Goal: Transaction & Acquisition: Purchase product/service

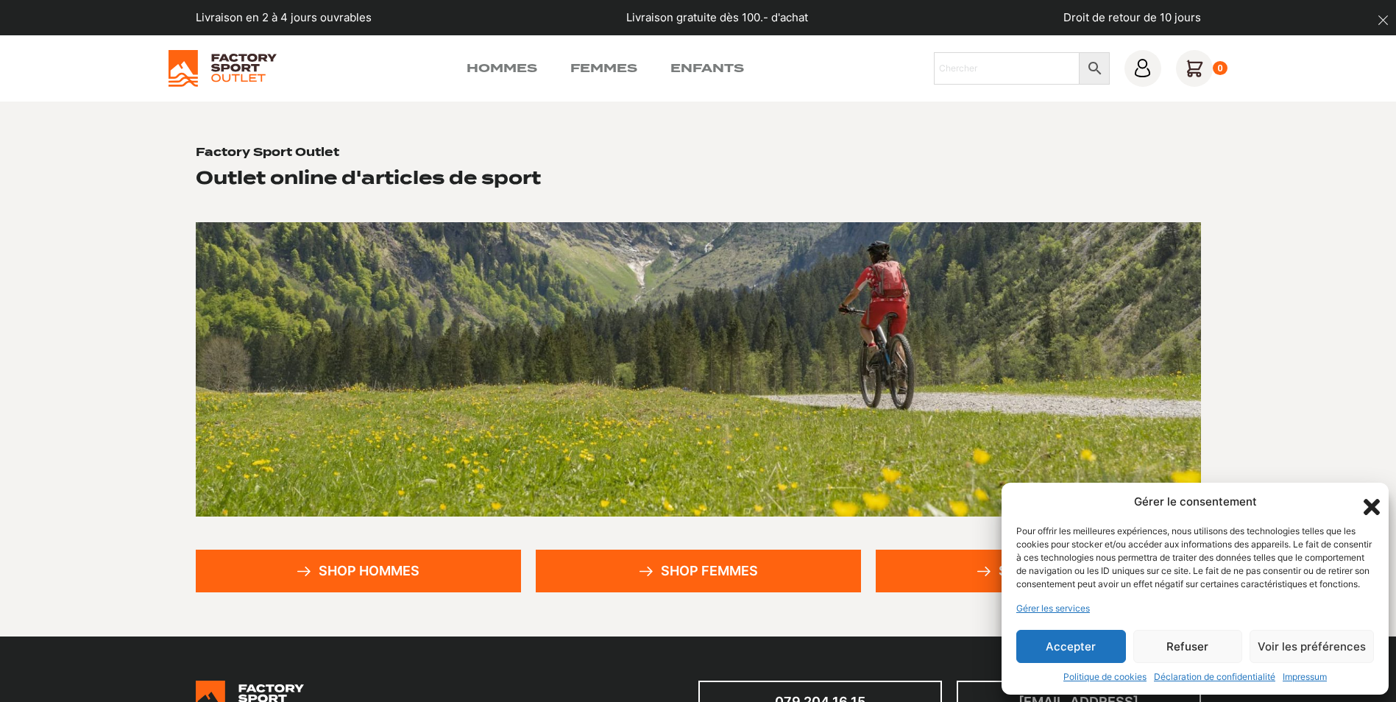
click at [1057, 642] on button "Accepter" at bounding box center [1071, 646] width 110 height 33
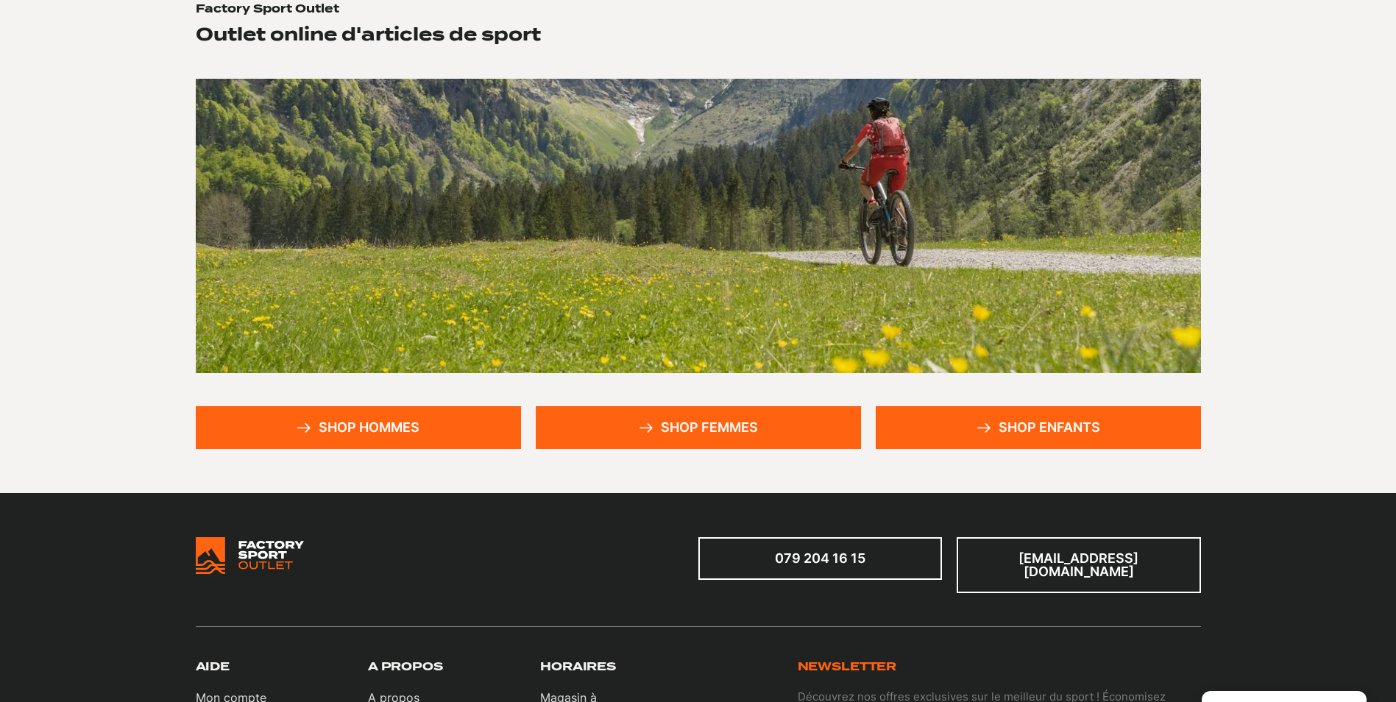
scroll to position [147, 0]
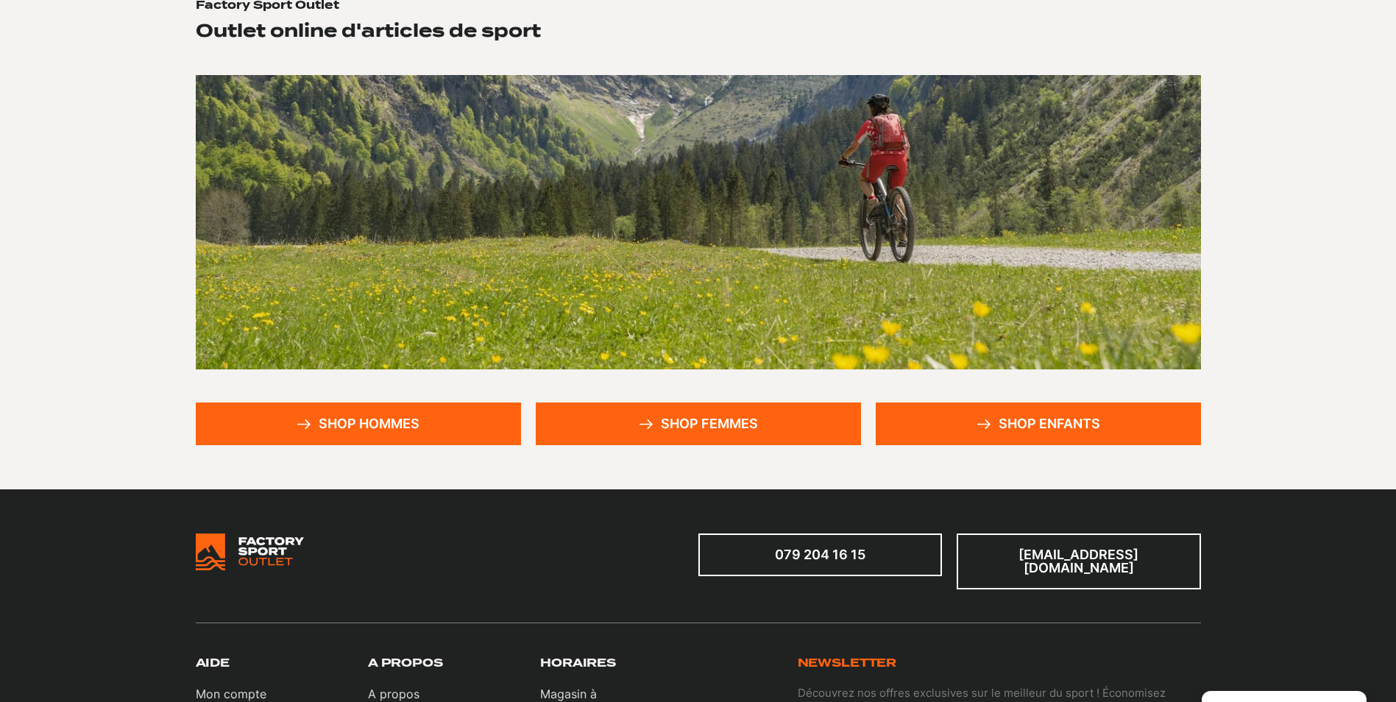
click at [395, 428] on link "Shop hommes" at bounding box center [358, 423] width 325 height 43
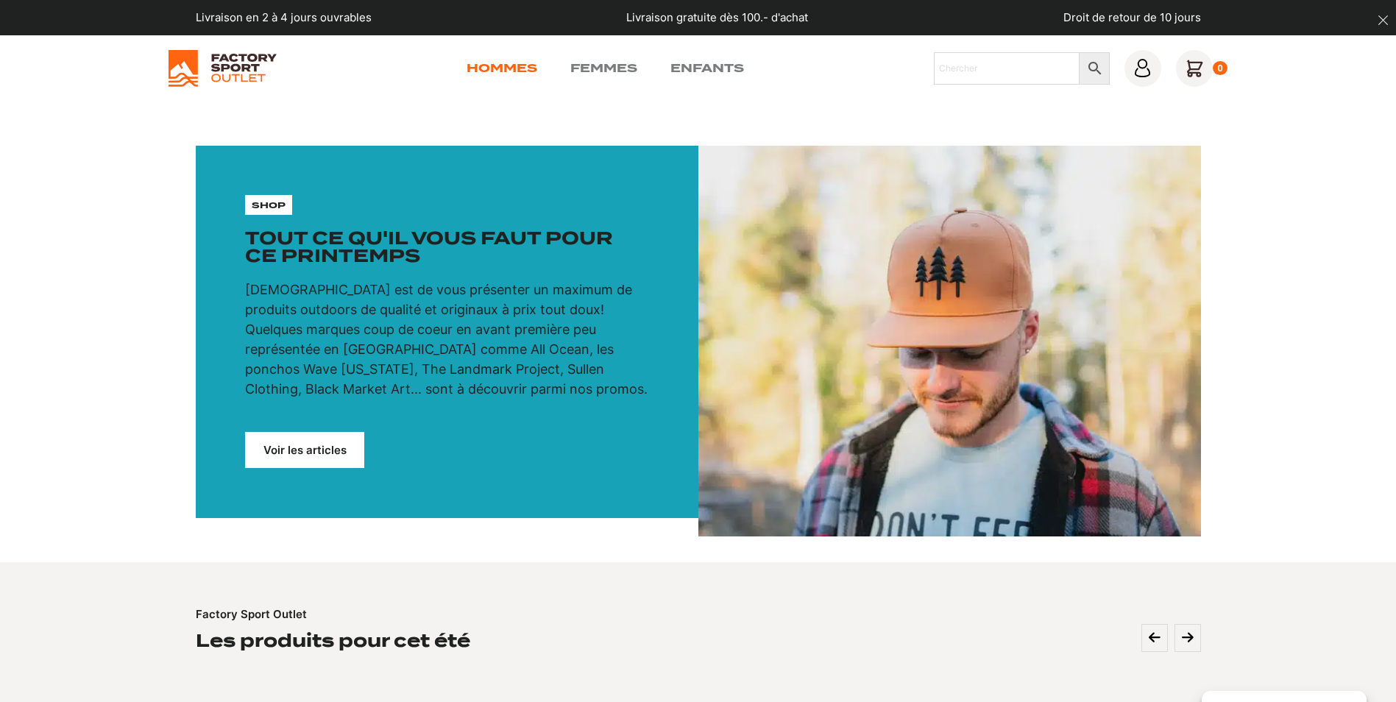
click at [496, 68] on link "Hommes" at bounding box center [502, 69] width 71 height 18
click at [332, 447] on link "Voir les articles" at bounding box center [304, 450] width 119 height 36
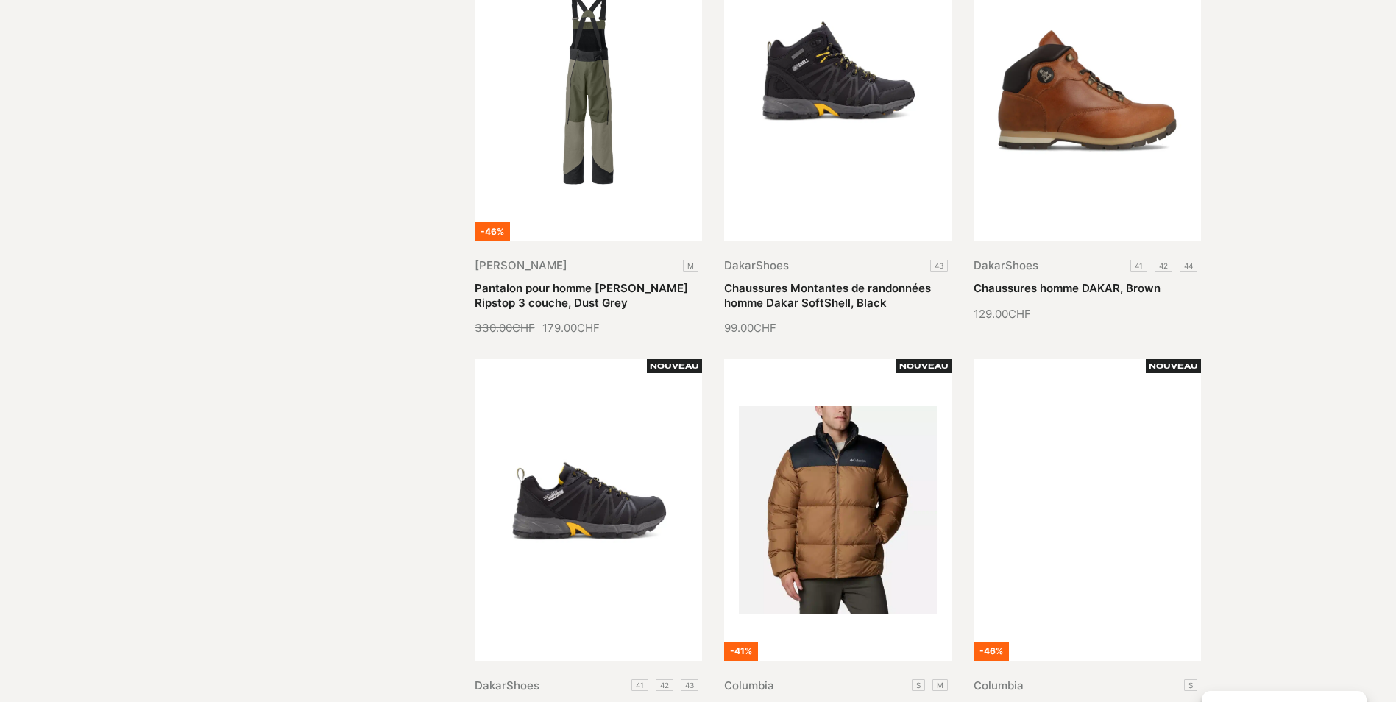
scroll to position [736, 0]
